Goal: Task Accomplishment & Management: Complete application form

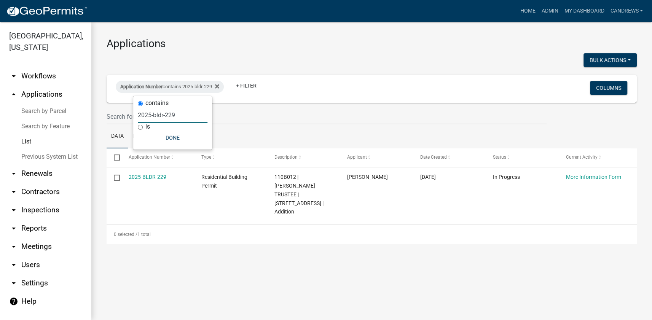
drag, startPoint x: 189, startPoint y: 114, endPoint x: 106, endPoint y: 108, distance: 83.9
click at [106, 108] on body "Internet Explorer does NOT work with GeoPermits. Get a new browser for more sec…" at bounding box center [326, 160] width 652 height 320
drag, startPoint x: 182, startPoint y: 110, endPoint x: 110, endPoint y: 108, distance: 71.9
click at [110, 108] on body "Internet Explorer does NOT work with GeoPermits. Get a new browser for more sec…" at bounding box center [326, 160] width 652 height 320
drag, startPoint x: 178, startPoint y: 118, endPoint x: 136, endPoint y: 114, distance: 42.8
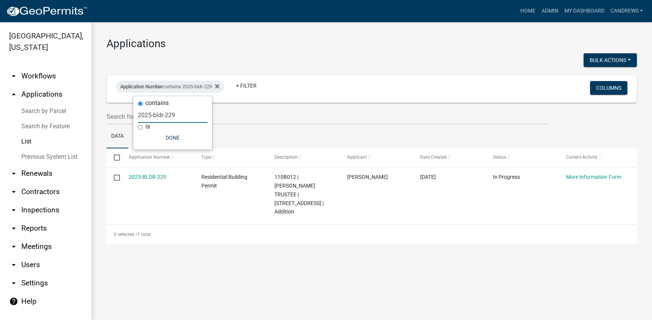
click at [136, 114] on div "contains 2025-bldr-229 is Done" at bounding box center [172, 122] width 79 height 53
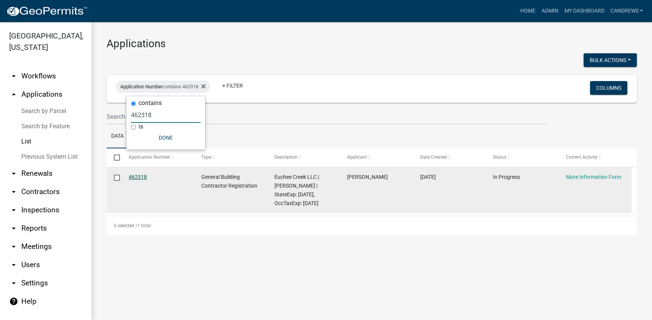
type input "462318"
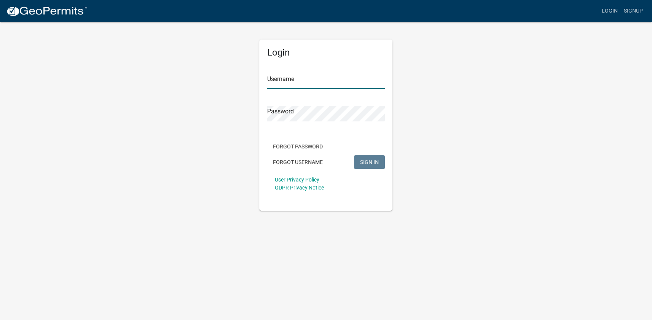
type input "candrews"
click at [372, 162] on span "SIGN IN" at bounding box center [369, 162] width 19 height 6
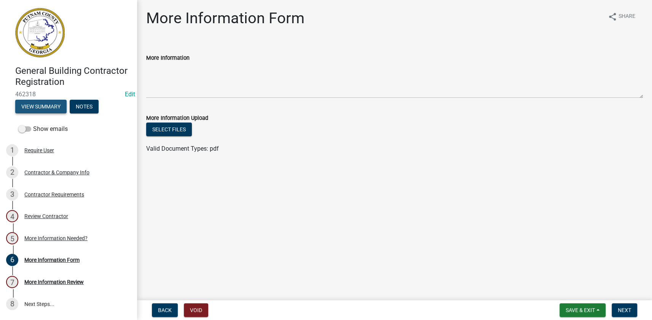
click at [56, 102] on button "View Summary" at bounding box center [40, 107] width 51 height 14
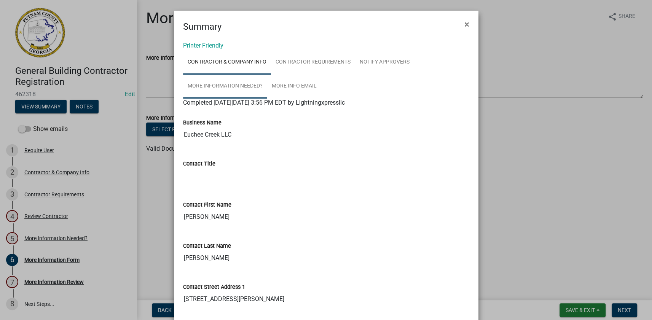
click at [243, 84] on link "More Information Needed?" at bounding box center [225, 86] width 84 height 24
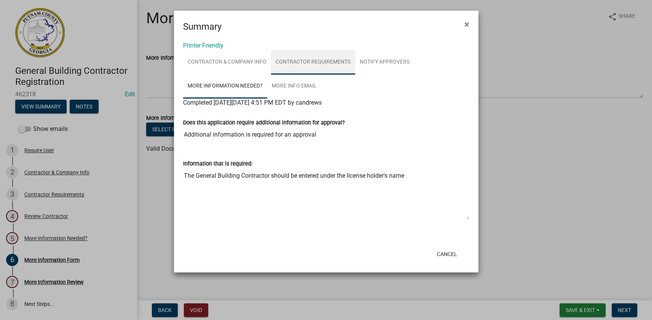
click at [291, 66] on link "Contractor Requirements" at bounding box center [313, 62] width 84 height 24
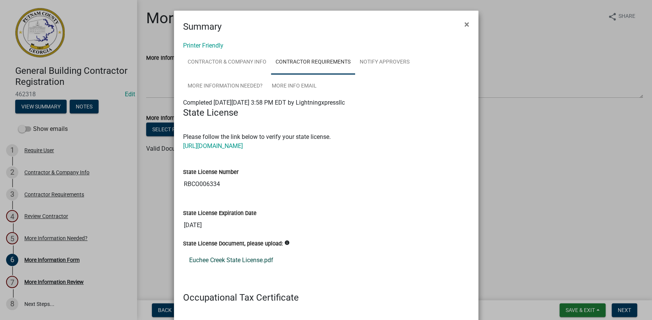
click at [233, 261] on link "Euchee Creek State License.pdf" at bounding box center [326, 260] width 286 height 18
click at [56, 213] on ngb-modal-window "Summary × Printer Friendly Contractor & Company Info Contractor Requirements No…" at bounding box center [326, 160] width 652 height 320
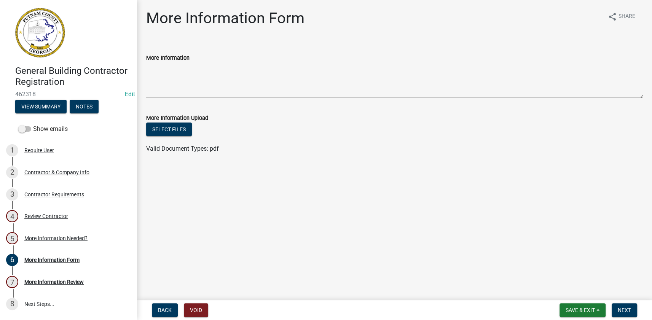
click at [56, 176] on div "2 Contractor & Company Info" at bounding box center [65, 172] width 119 height 12
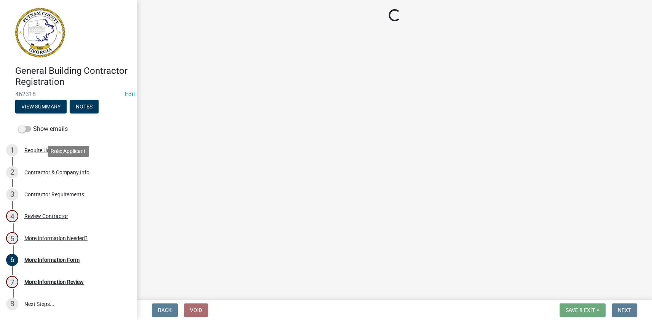
select select "GA"
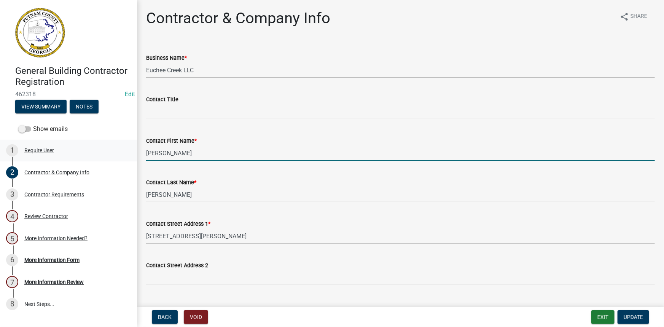
drag, startPoint x: 175, startPoint y: 154, endPoint x: 111, endPoint y: 146, distance: 64.7
click at [111, 146] on div "General Building Contractor Registration 462318 Edit View Summary Notes Show em…" at bounding box center [332, 163] width 664 height 327
type input "John"
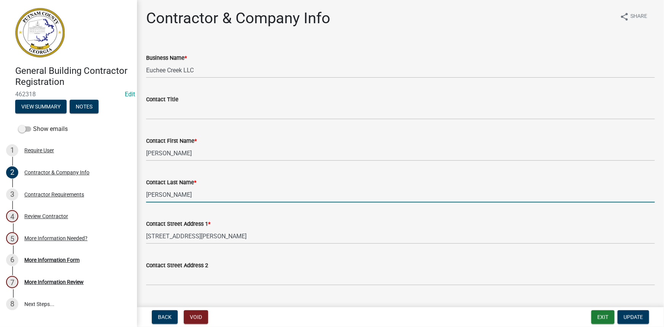
type input "Ray III"
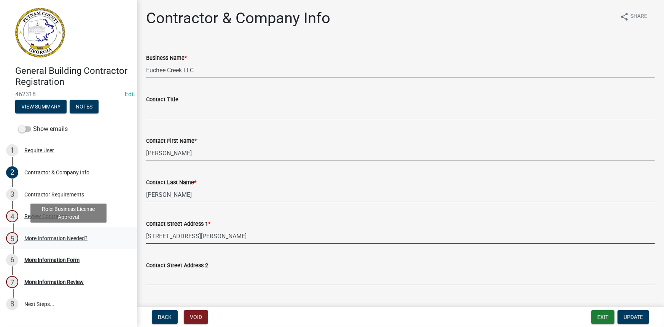
drag, startPoint x: 138, startPoint y: 233, endPoint x: 113, endPoint y: 232, distance: 25.5
click at [113, 232] on div "General Building Contractor Registration 462318 Edit View Summary Notes Show em…" at bounding box center [332, 163] width 664 height 327
type input "3651 Mars Hill Rd."
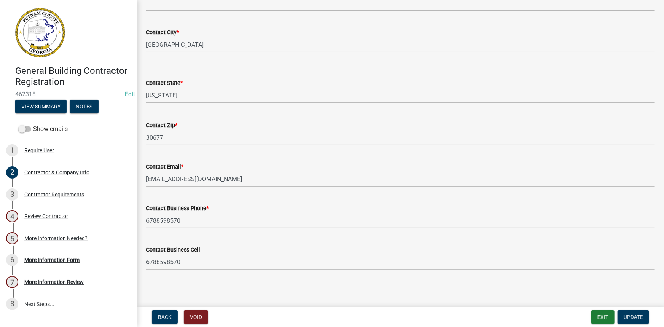
scroll to position [275, 0]
click at [634, 316] on span "Update" at bounding box center [632, 317] width 19 height 6
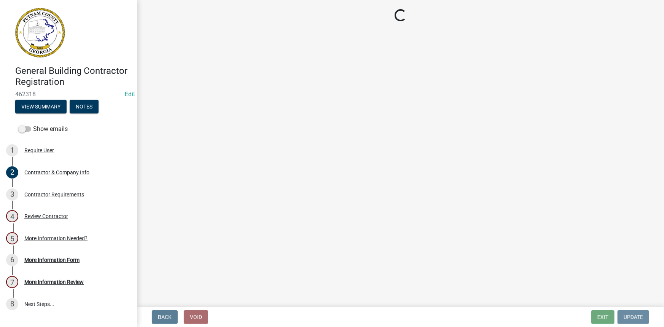
scroll to position [0, 0]
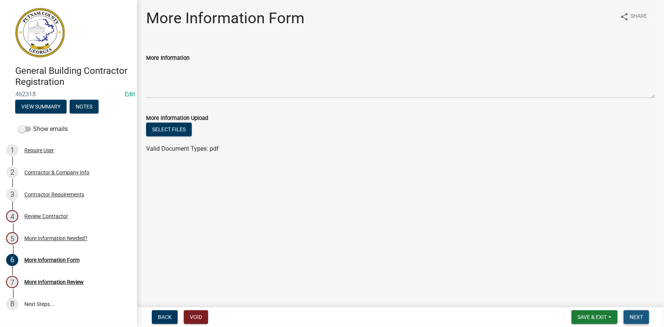
click at [634, 316] on span "Next" at bounding box center [635, 317] width 13 height 6
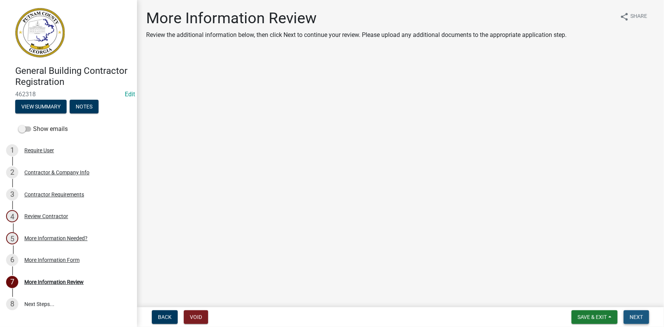
click at [634, 316] on span "Next" at bounding box center [635, 317] width 13 height 6
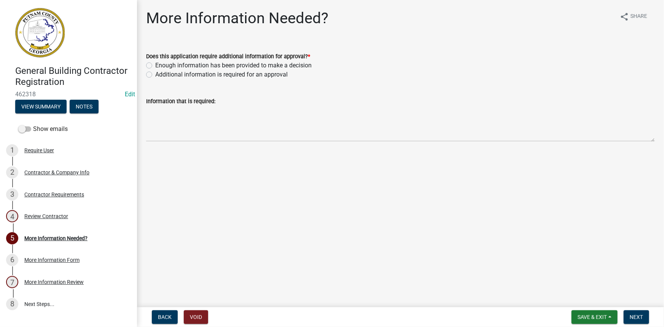
click at [230, 63] on label "Enough information has been provided to make a decision" at bounding box center [233, 65] width 156 height 9
click at [160, 63] on input "Enough information has been provided to make a decision" at bounding box center [157, 63] width 5 height 5
radio input "true"
click at [41, 107] on button "View Summary" at bounding box center [40, 107] width 51 height 14
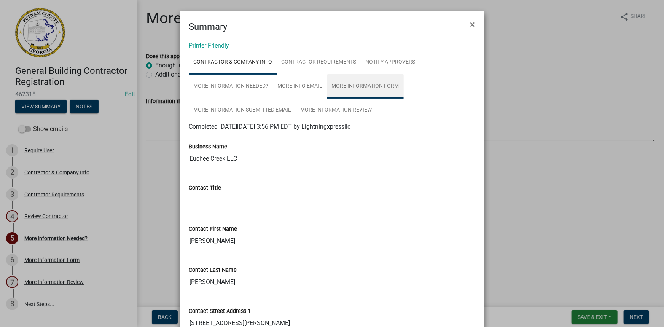
click at [359, 86] on link "More Information Form" at bounding box center [365, 86] width 76 height 24
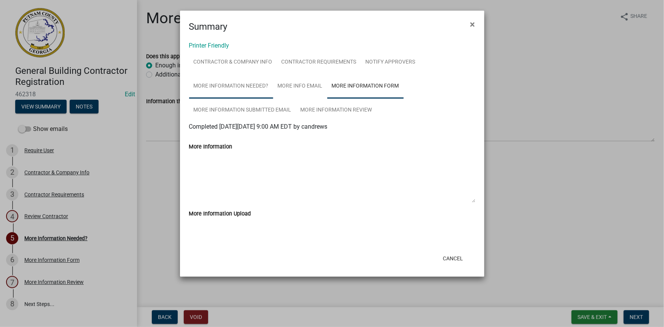
click at [234, 82] on link "More Information Needed?" at bounding box center [231, 86] width 84 height 24
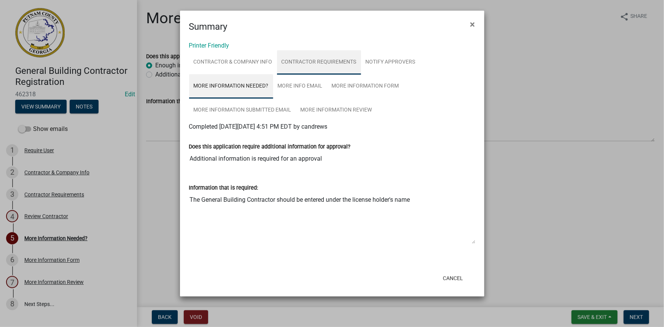
click at [324, 56] on link "Contractor Requirements" at bounding box center [319, 62] width 84 height 24
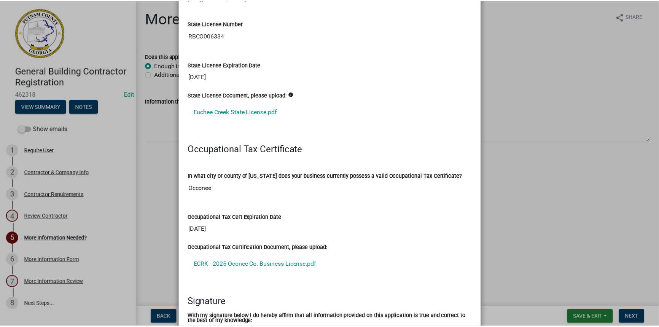
scroll to position [173, 0]
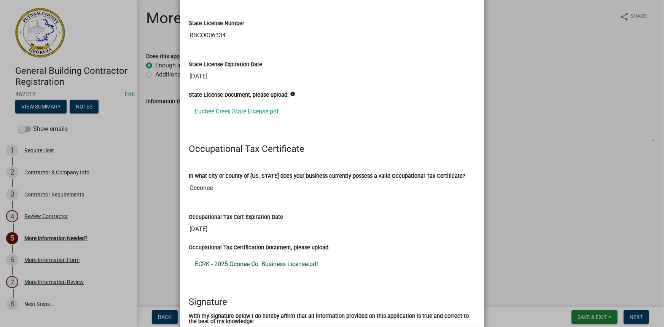
click at [261, 260] on link "ECRK - 2025 Oconee Co. Business License.pdf" at bounding box center [332, 264] width 286 height 18
drag, startPoint x: 568, startPoint y: 100, endPoint x: 571, endPoint y: 133, distance: 33.2
click at [569, 100] on ngb-modal-window "Summary × Printer Friendly Contractor & Company Info Contractor Requirements No…" at bounding box center [332, 163] width 664 height 327
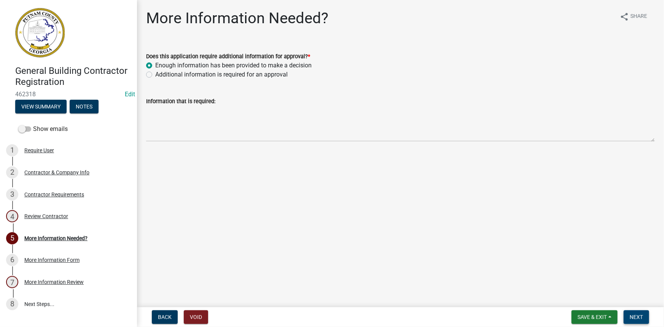
click at [630, 317] on span "Next" at bounding box center [635, 317] width 13 height 6
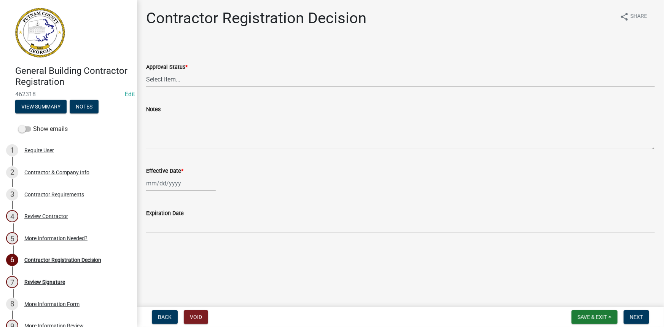
click at [196, 87] on select "Select Item... Approved Denied" at bounding box center [400, 80] width 509 height 16
click at [146, 72] on select "Select Item... Approved Denied" at bounding box center [400, 80] width 509 height 16
select select "4b86b809-39dd-4c68-9f3d-fdb3e7050482"
click at [168, 183] on div at bounding box center [181, 183] width 70 height 16
select select "8"
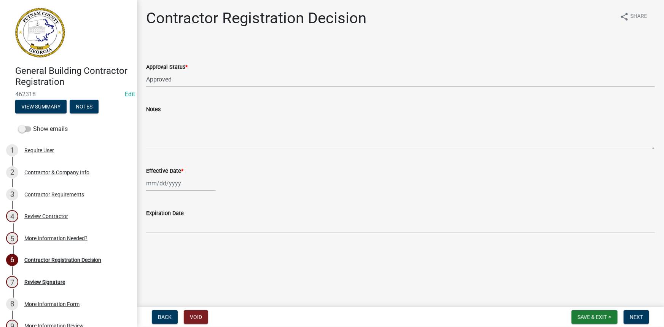
select select "2025"
click at [155, 262] on div "18" at bounding box center [154, 260] width 12 height 12
type input "[DATE]"
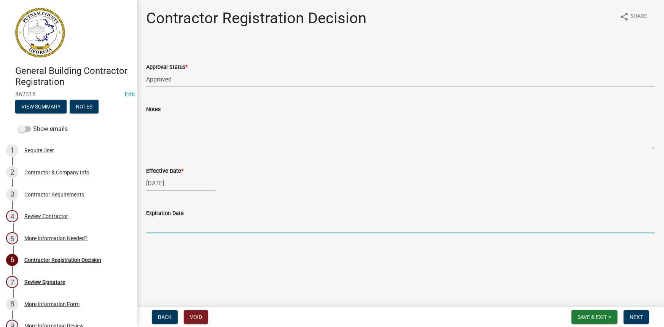
click at [179, 222] on input "Expiration Date" at bounding box center [400, 226] width 509 height 16
type input "12-31-2025"
click at [634, 314] on span "Next" at bounding box center [635, 317] width 13 height 6
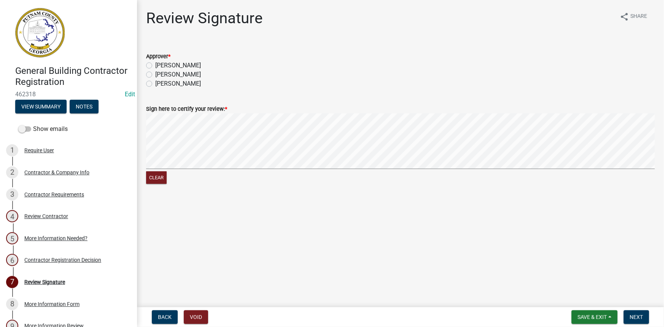
click at [170, 62] on label "Courtney" at bounding box center [178, 65] width 46 height 9
click at [160, 62] on input "Courtney" at bounding box center [157, 63] width 5 height 5
radio input "true"
click at [637, 319] on button "Next" at bounding box center [635, 317] width 25 height 14
